Goal: Task Accomplishment & Management: Manage account settings

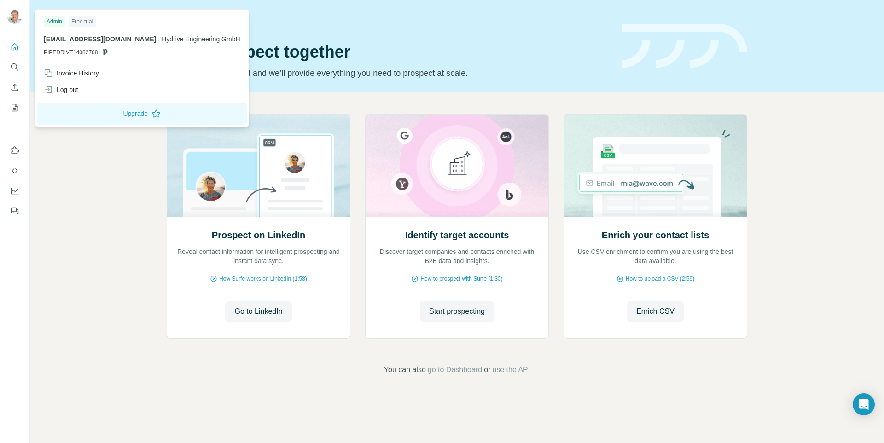
click at [158, 40] on span "." at bounding box center [159, 38] width 2 height 7
click at [59, 88] on div "Log out" at bounding box center [61, 89] width 35 height 9
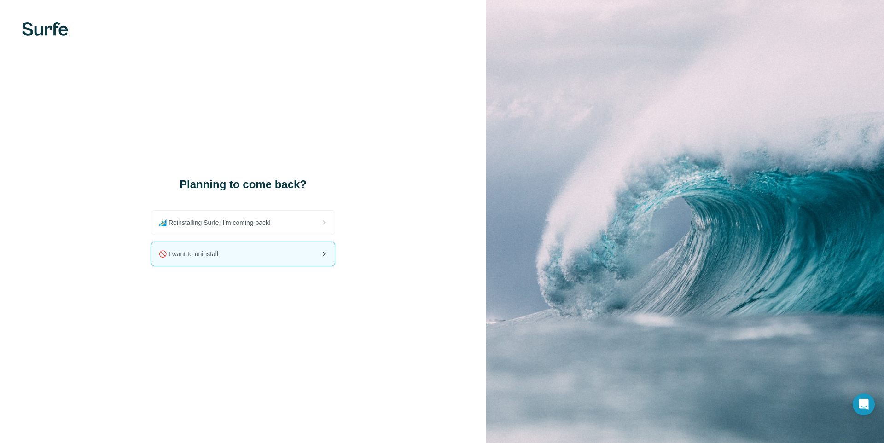
click at [241, 257] on div "🚫 I want to uninstall" at bounding box center [242, 254] width 183 height 24
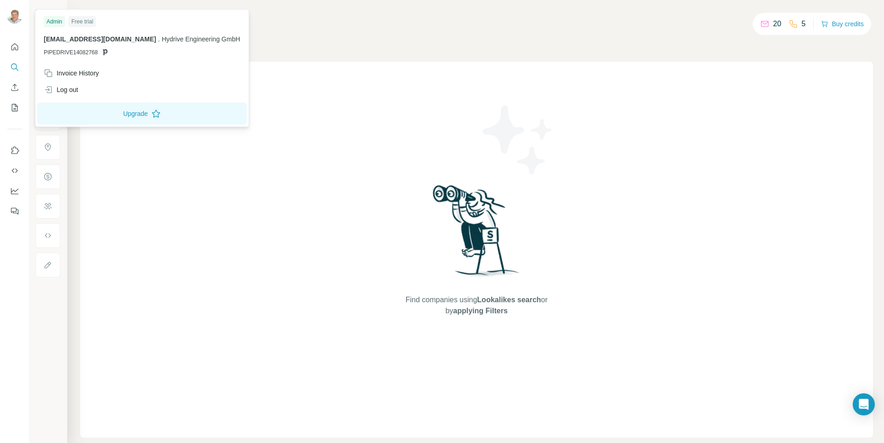
click at [16, 14] on img at bounding box center [14, 16] width 15 height 15
click at [76, 72] on div "Invoice History" at bounding box center [71, 73] width 55 height 9
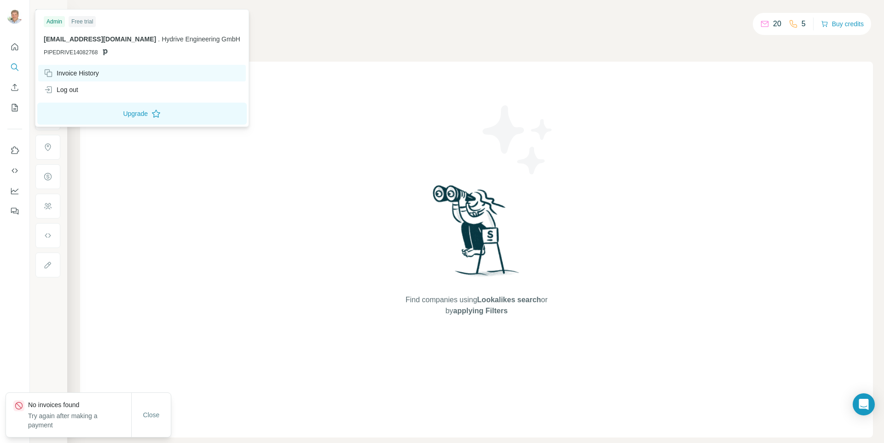
click at [94, 79] on div "Invoice History" at bounding box center [142, 73] width 208 height 17
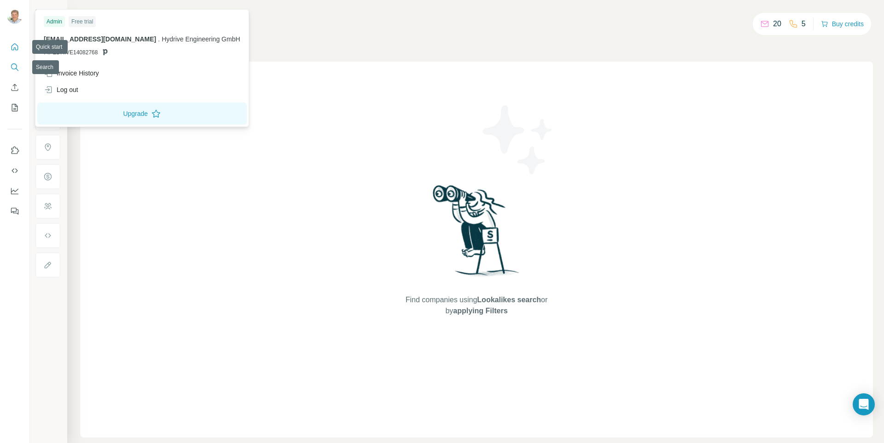
click at [7, 42] on button "Quick start" at bounding box center [14, 47] width 15 height 17
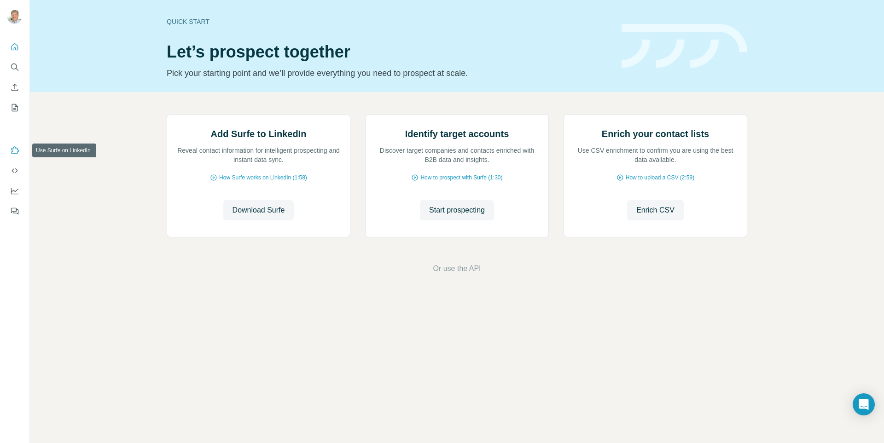
click at [15, 151] on icon "Use Surfe on LinkedIn" at bounding box center [14, 150] width 9 height 9
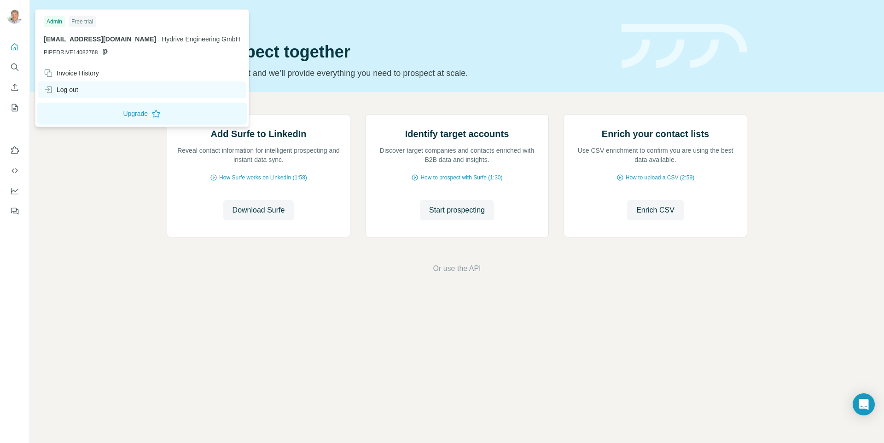
click at [62, 88] on div "Log out" at bounding box center [61, 89] width 35 height 9
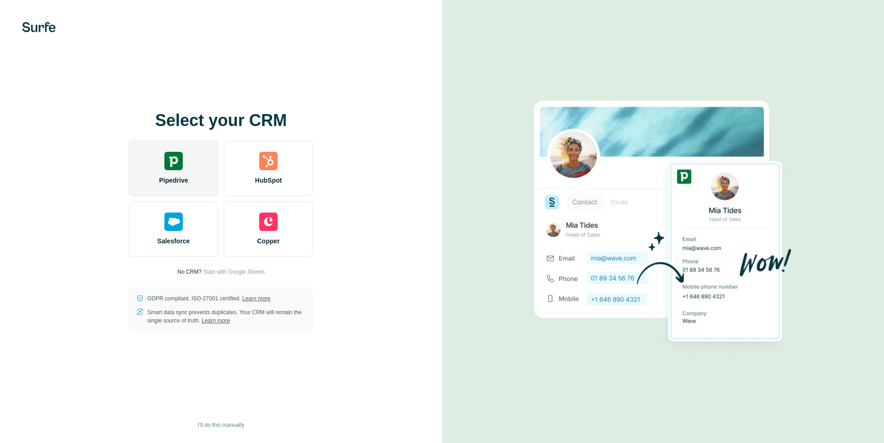
click at [167, 168] on img at bounding box center [173, 161] width 18 height 18
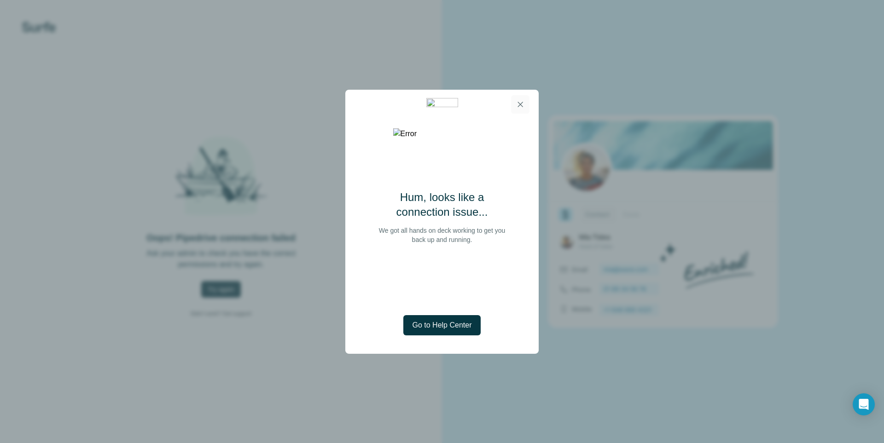
click at [520, 103] on icon "button" at bounding box center [519, 104] width 9 height 9
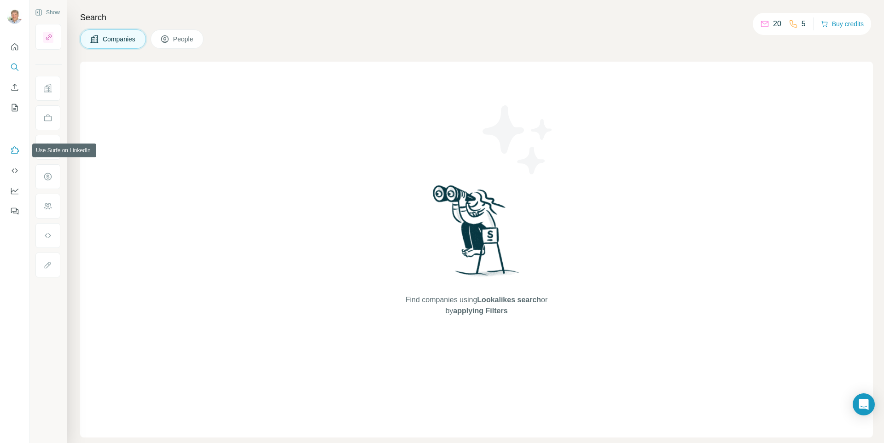
click at [14, 151] on icon "Use Surfe on LinkedIn" at bounding box center [14, 150] width 9 height 9
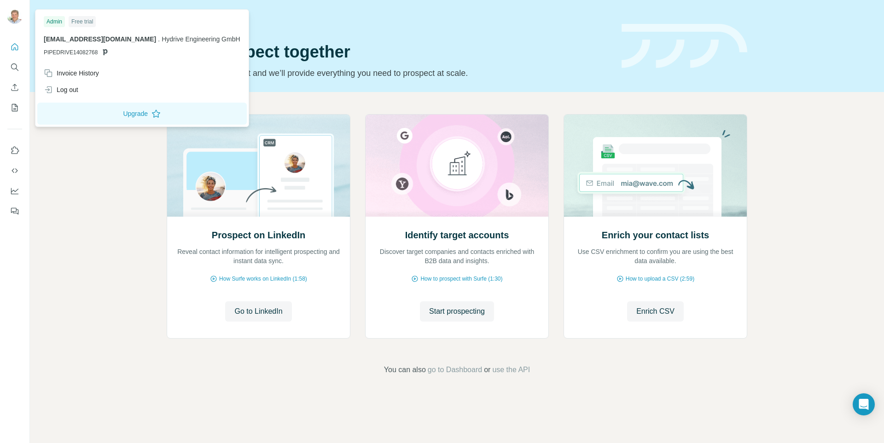
click at [12, 17] on img at bounding box center [14, 16] width 15 height 15
click at [72, 72] on div "Invoice History" at bounding box center [71, 73] width 55 height 9
click at [14, 20] on img at bounding box center [14, 16] width 15 height 15
click at [58, 90] on div "Log out" at bounding box center [61, 89] width 35 height 9
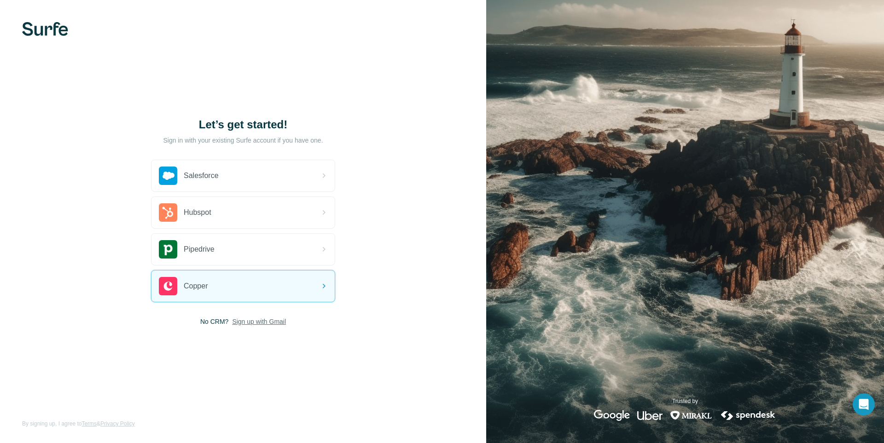
click at [253, 319] on span "Sign up with Gmail" at bounding box center [259, 321] width 54 height 9
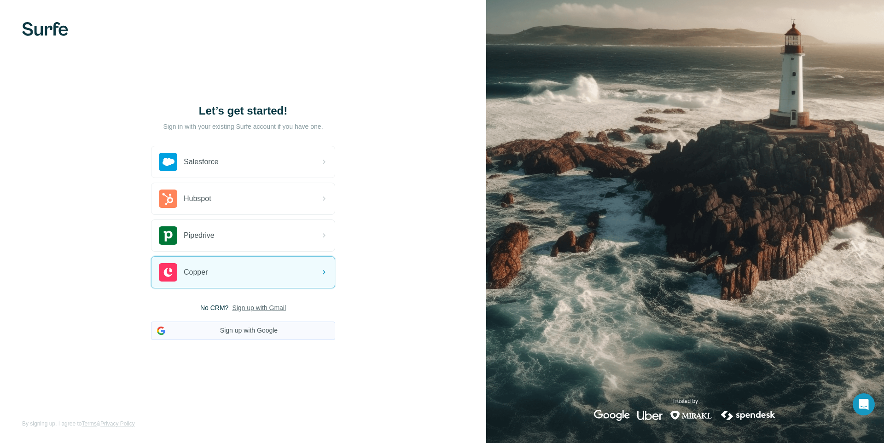
click at [220, 330] on button "Sign up with Google" at bounding box center [243, 331] width 184 height 18
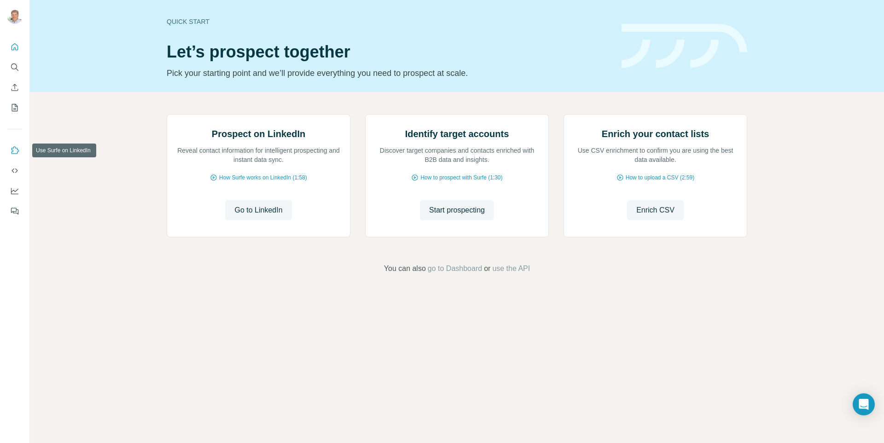
click at [14, 153] on icon "Use Surfe on LinkedIn" at bounding box center [14, 150] width 9 height 9
click at [16, 148] on icon "Use Surfe on LinkedIn" at bounding box center [16, 149] width 8 height 7
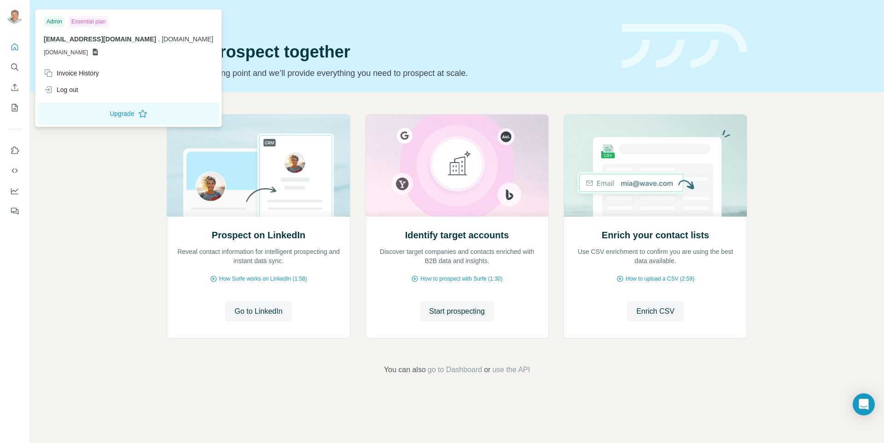
click at [13, 16] on img at bounding box center [14, 16] width 15 height 15
click at [17, 14] on img at bounding box center [14, 16] width 15 height 15
click at [16, 46] on icon "Quick start" at bounding box center [14, 46] width 9 height 9
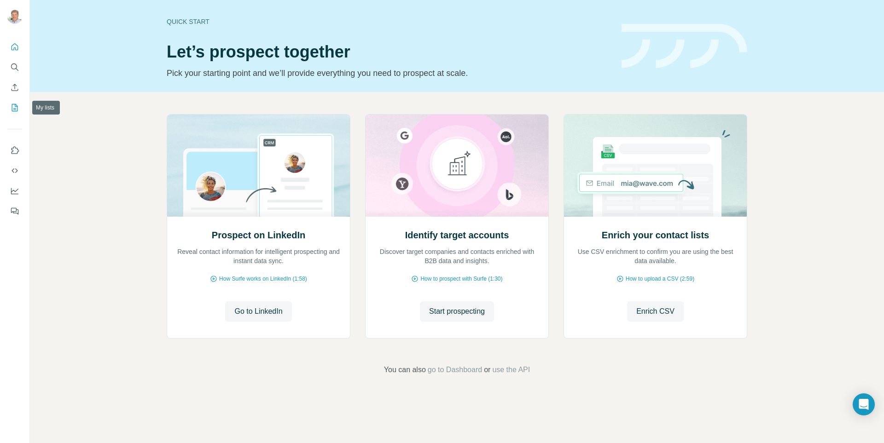
click at [15, 110] on icon "My lists" at bounding box center [15, 107] width 5 height 6
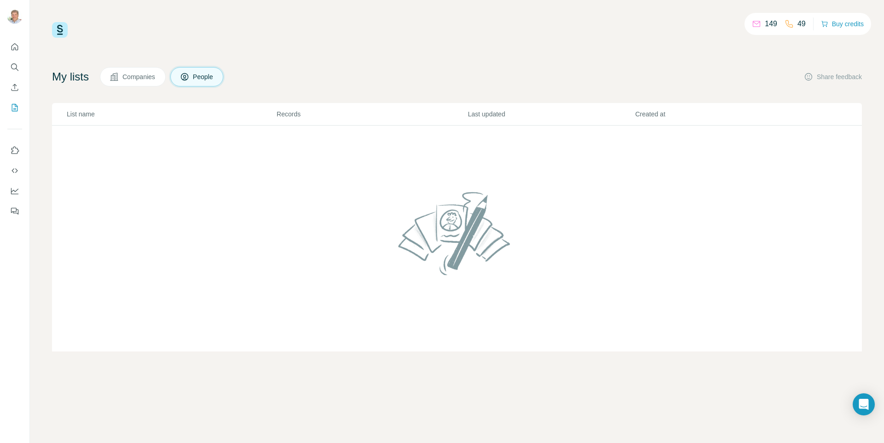
click at [143, 75] on span "Companies" at bounding box center [139, 76] width 34 height 9
click at [197, 72] on button "People" at bounding box center [196, 76] width 53 height 19
click at [15, 87] on icon "Enrich CSV" at bounding box center [15, 87] width 7 height 7
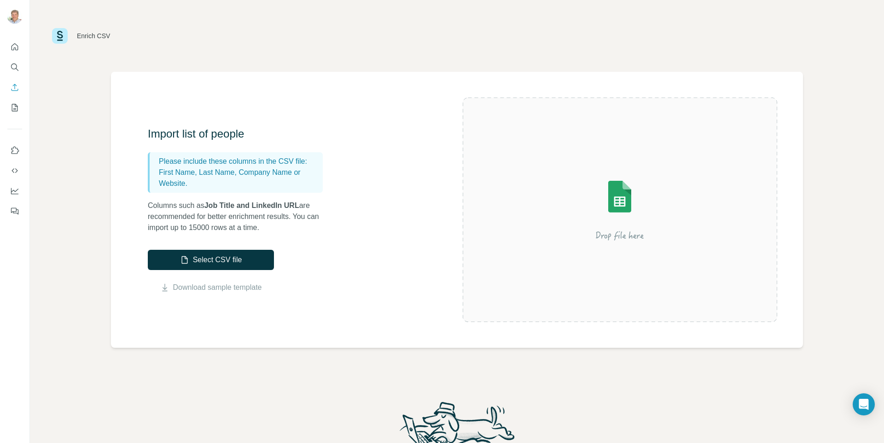
click at [16, 75] on nav at bounding box center [14, 77] width 15 height 77
click at [16, 68] on icon "Search" at bounding box center [14, 67] width 9 height 9
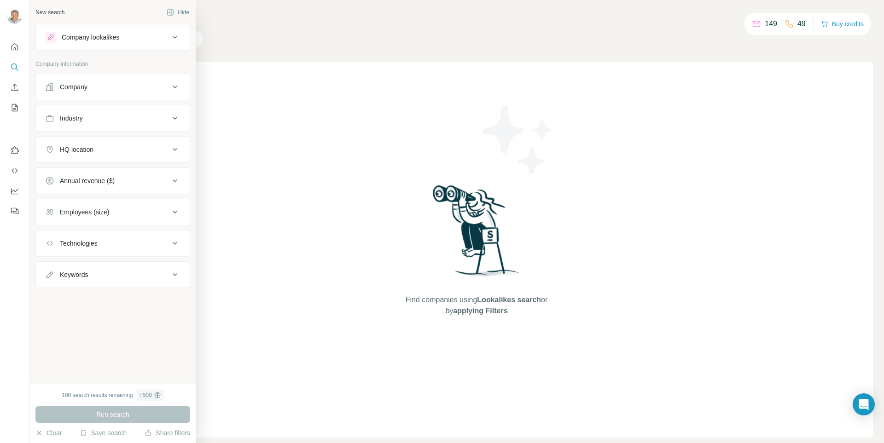
click at [66, 84] on div "Company" at bounding box center [74, 86] width 28 height 9
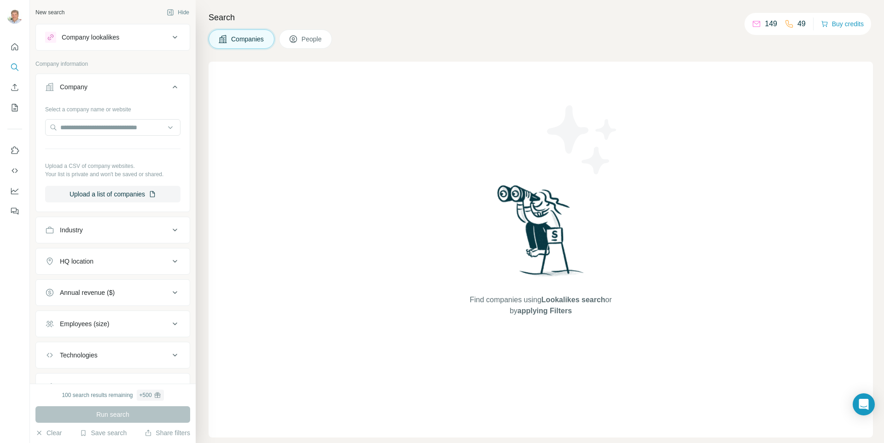
click at [312, 43] on span "People" at bounding box center [311, 39] width 21 height 9
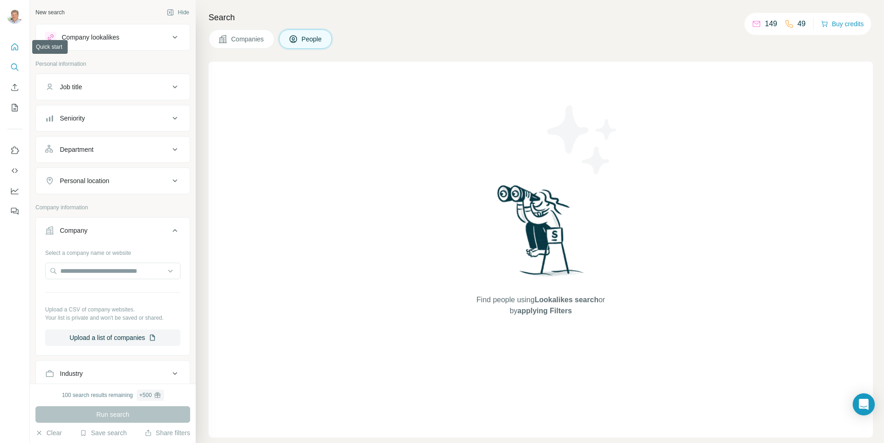
click at [14, 45] on icon "Quick start" at bounding box center [14, 46] width 9 height 9
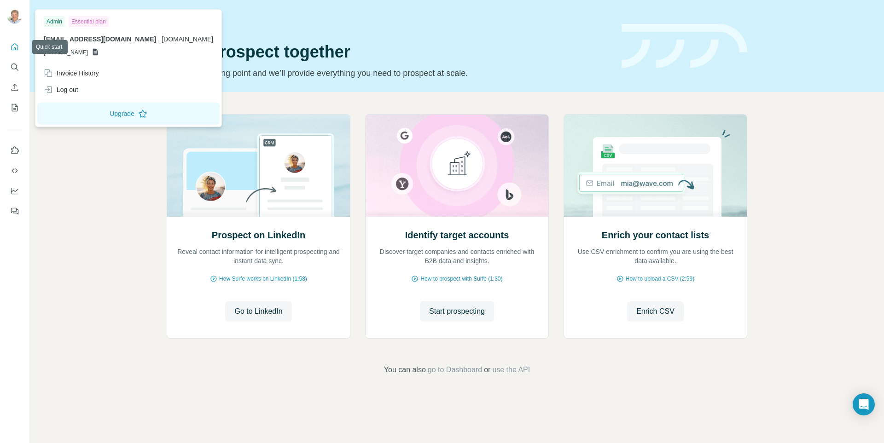
click at [13, 22] on img at bounding box center [14, 16] width 15 height 15
click at [75, 74] on div "Invoice History" at bounding box center [71, 73] width 55 height 9
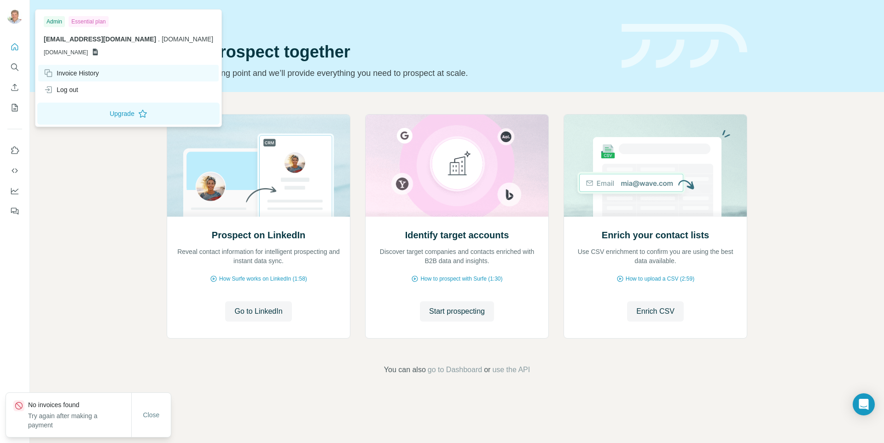
click at [79, 71] on div "Invoice History" at bounding box center [71, 73] width 55 height 9
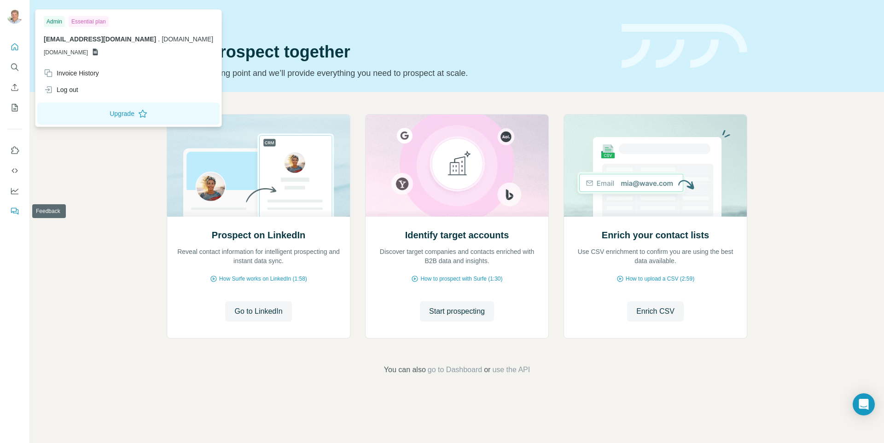
click at [14, 215] on icon "Feedback" at bounding box center [14, 211] width 9 height 9
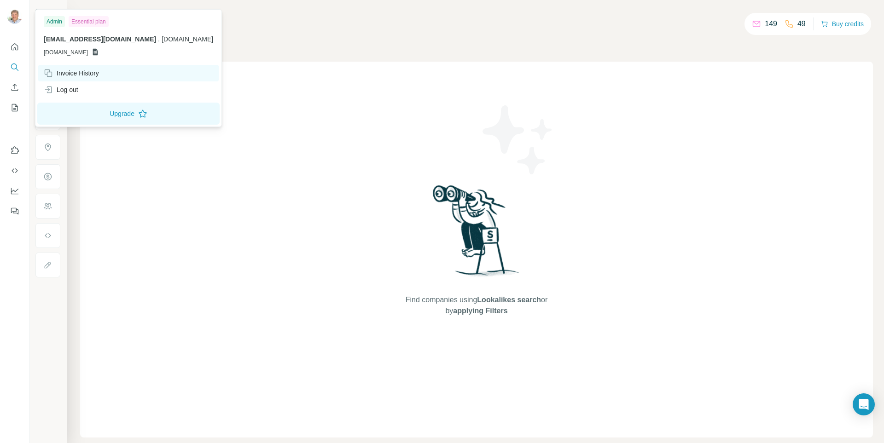
click at [70, 75] on div "Invoice History" at bounding box center [71, 73] width 55 height 9
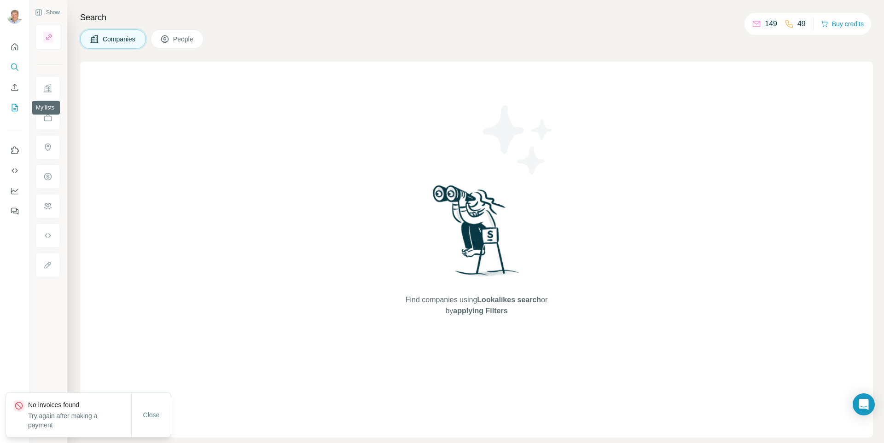
click at [17, 108] on icon "My lists" at bounding box center [14, 107] width 9 height 9
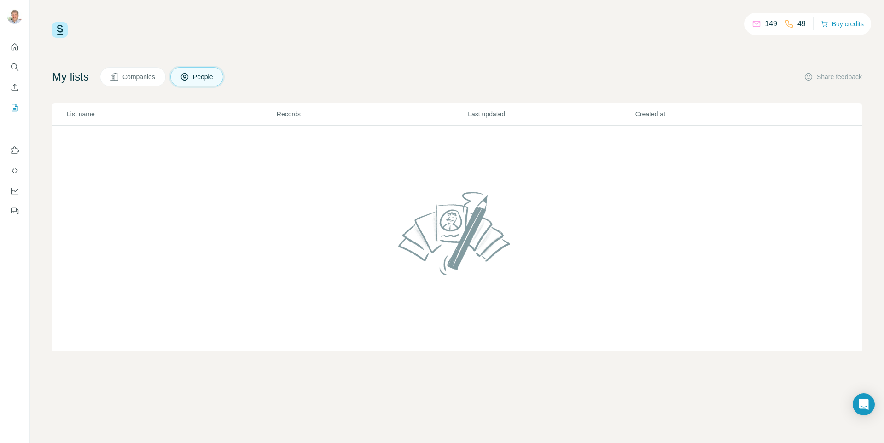
click at [760, 23] on icon at bounding box center [756, 24] width 7 height 6
click at [845, 24] on button "Buy credits" at bounding box center [842, 23] width 43 height 13
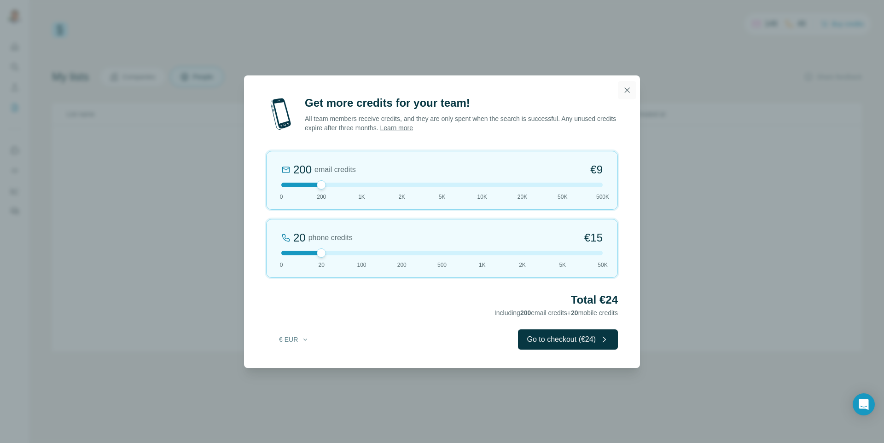
click at [631, 91] on button "button" at bounding box center [627, 90] width 18 height 18
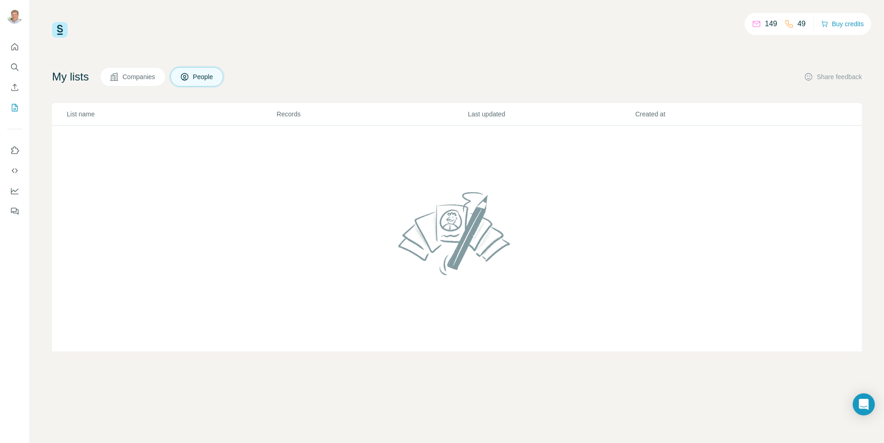
click at [10, 50] on icon "Quick start" at bounding box center [14, 46] width 9 height 9
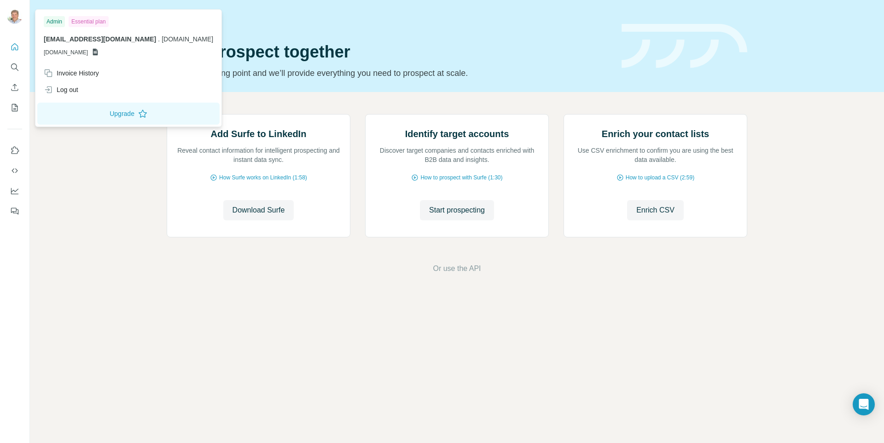
click at [12, 16] on img at bounding box center [14, 16] width 15 height 15
click at [98, 54] on icon at bounding box center [95, 52] width 5 height 7
click at [15, 105] on icon "My lists" at bounding box center [14, 107] width 9 height 9
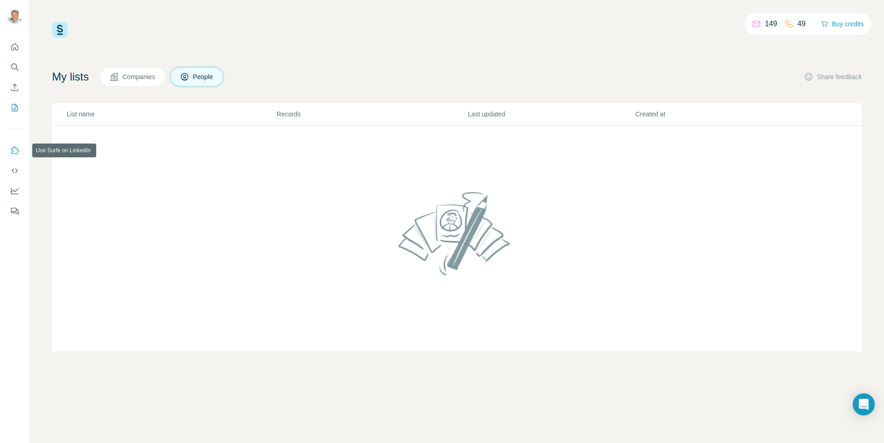
click at [15, 150] on icon "Use Surfe on LinkedIn" at bounding box center [14, 150] width 9 height 9
click at [15, 151] on icon "Use Surfe on LinkedIn" at bounding box center [14, 150] width 9 height 9
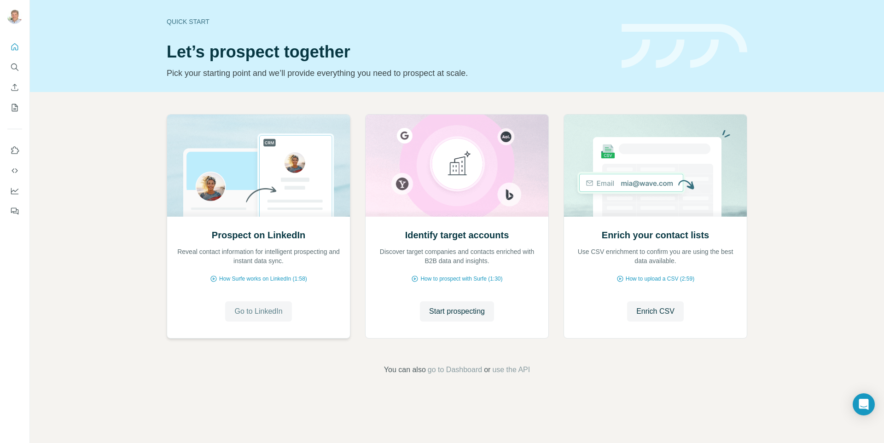
click at [260, 312] on span "Go to LinkedIn" at bounding box center [258, 311] width 48 height 11
click at [17, 147] on icon "Use Surfe on LinkedIn" at bounding box center [14, 150] width 9 height 9
